Goal: Information Seeking & Learning: Learn about a topic

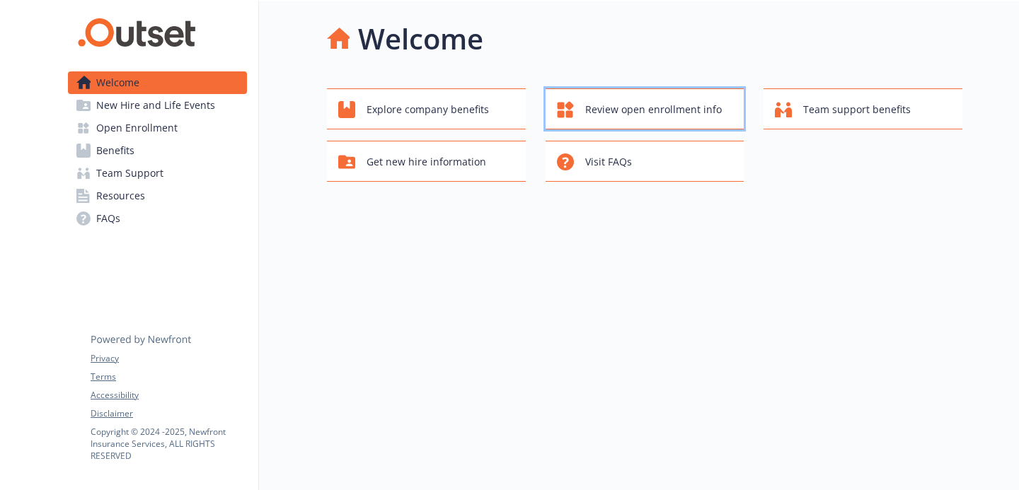
click at [602, 104] on span "Review open enrollment info" at bounding box center [653, 109] width 137 height 27
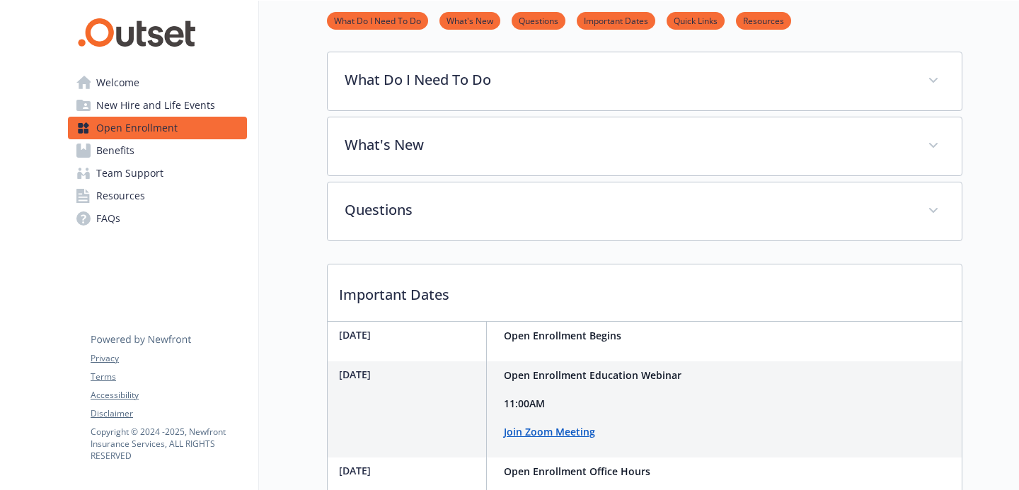
scroll to position [68, 0]
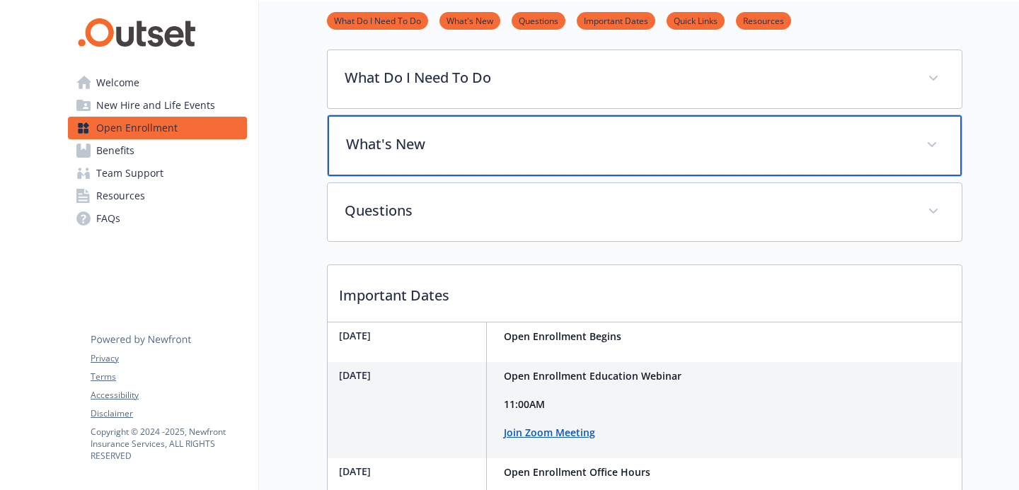
click at [405, 150] on p "What's New" at bounding box center [627, 144] width 563 height 21
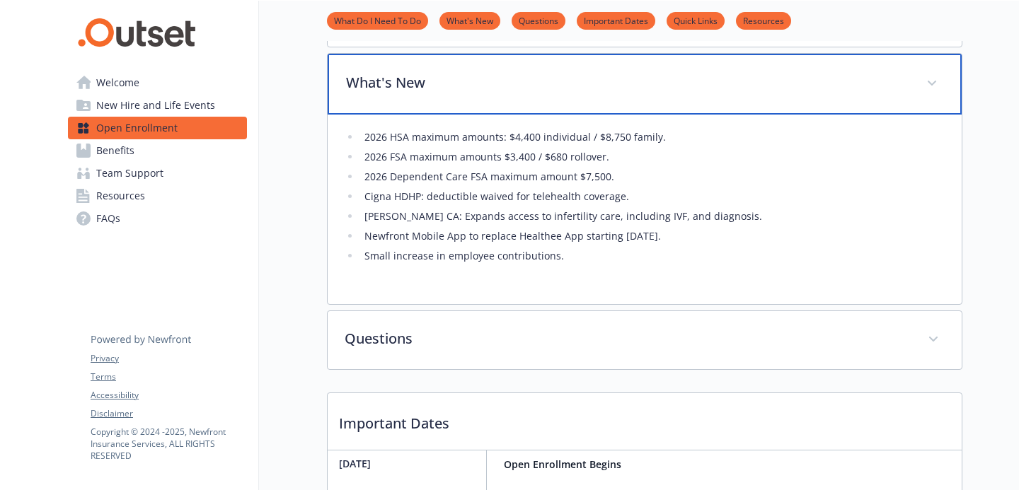
scroll to position [121, 0]
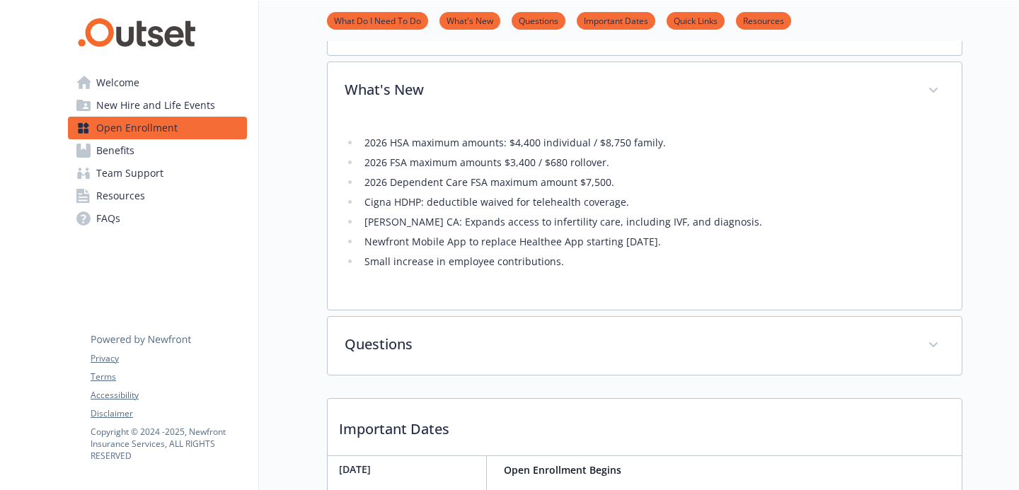
click at [694, 24] on link "Quick Links" at bounding box center [696, 19] width 58 height 13
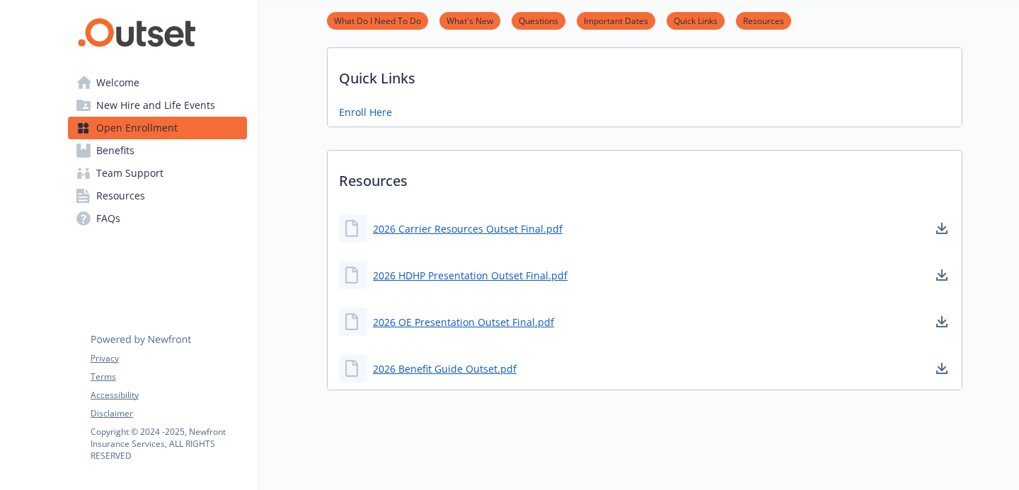
scroll to position [856, 0]
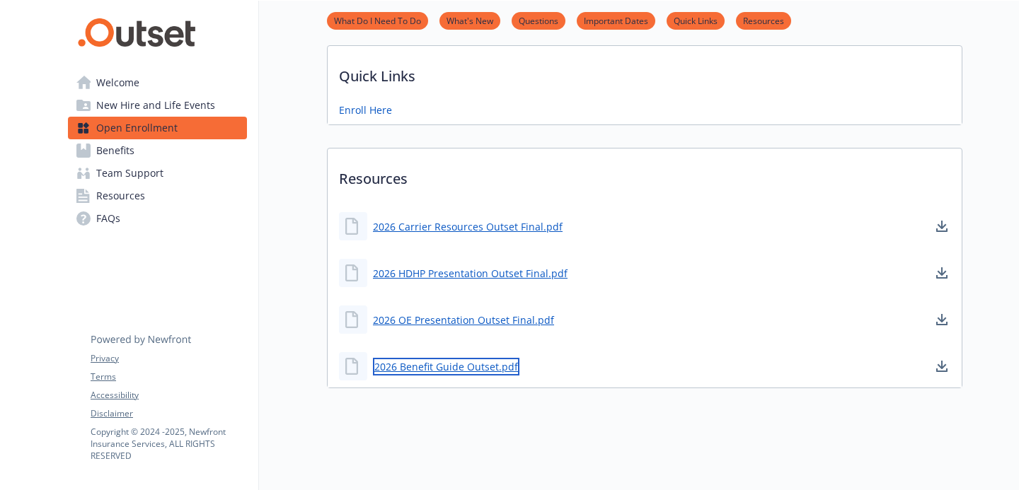
click at [460, 364] on link "2026 Benefit Guide Outset.pdf" at bounding box center [446, 367] width 146 height 18
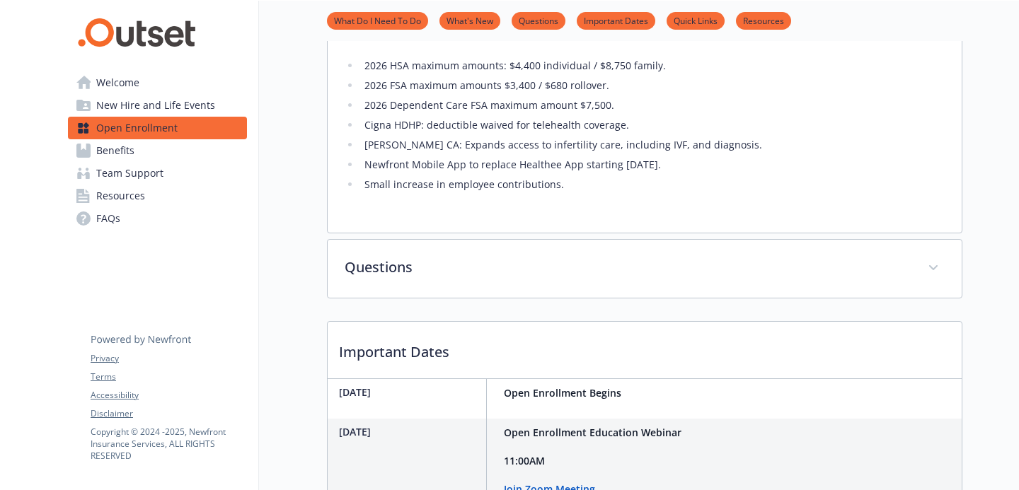
scroll to position [0, 0]
